Goal: Entertainment & Leisure: Consume media (video, audio)

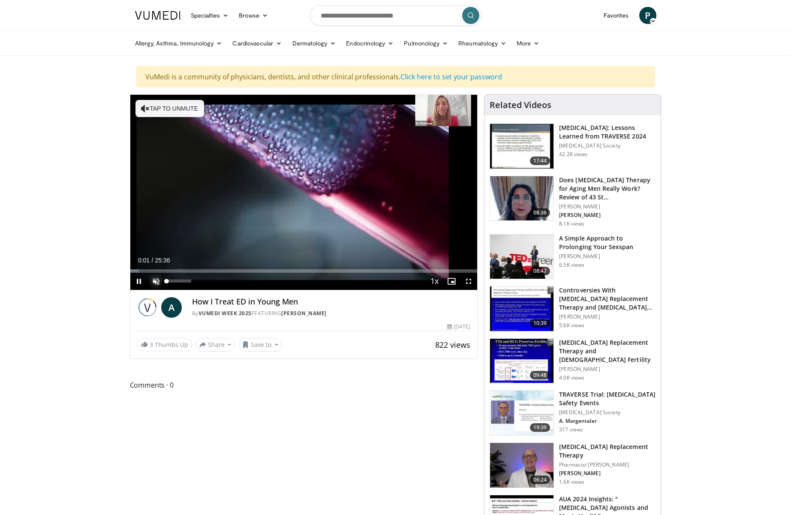
click at [153, 283] on span "Video Player" at bounding box center [155, 281] width 17 height 17
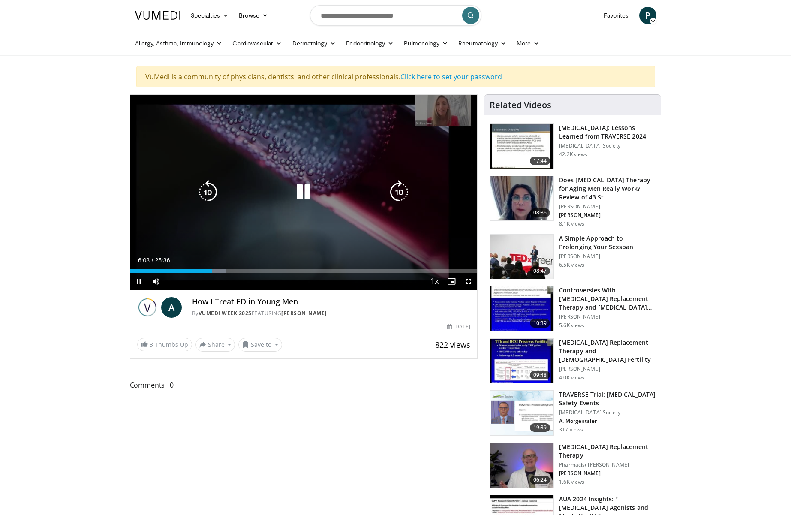
click at [304, 197] on icon "Video Player" at bounding box center [304, 192] width 24 height 24
